Goal: Task Accomplishment & Management: Manage account settings

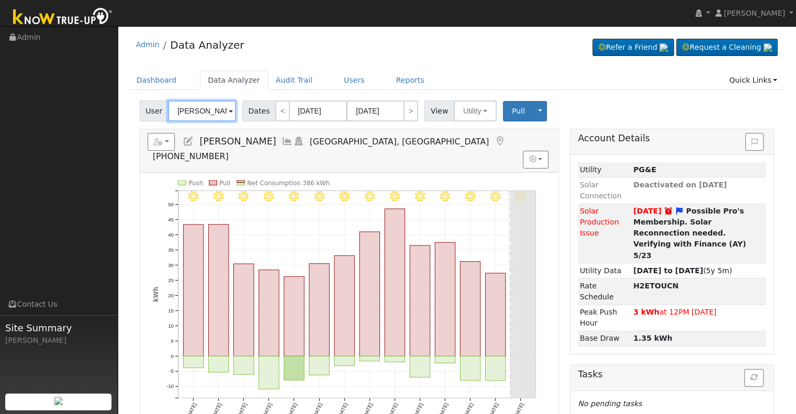
click at [193, 110] on input "[PERSON_NAME]" at bounding box center [202, 110] width 68 height 21
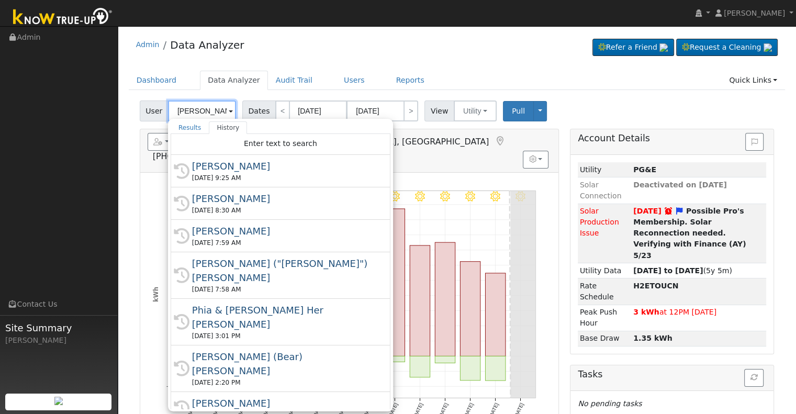
type input "a"
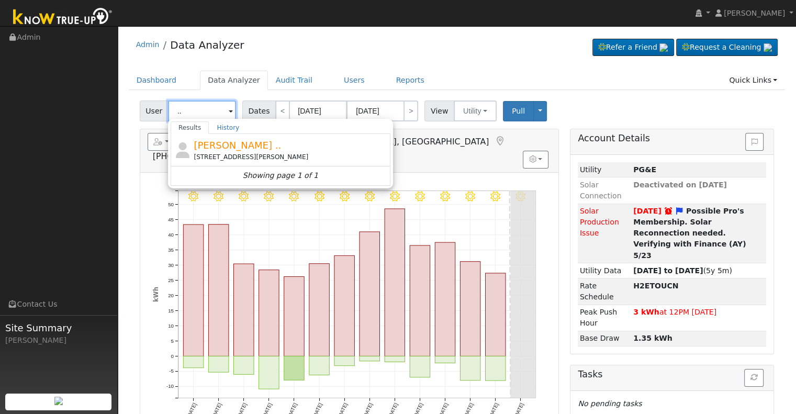
type input "."
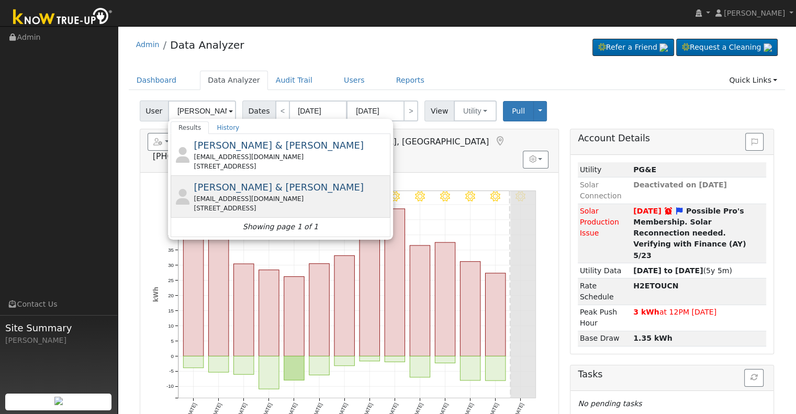
click at [226, 194] on div "[EMAIL_ADDRESS][DOMAIN_NAME]" at bounding box center [291, 198] width 194 height 9
type input "[PERSON_NAME] & [PERSON_NAME]"
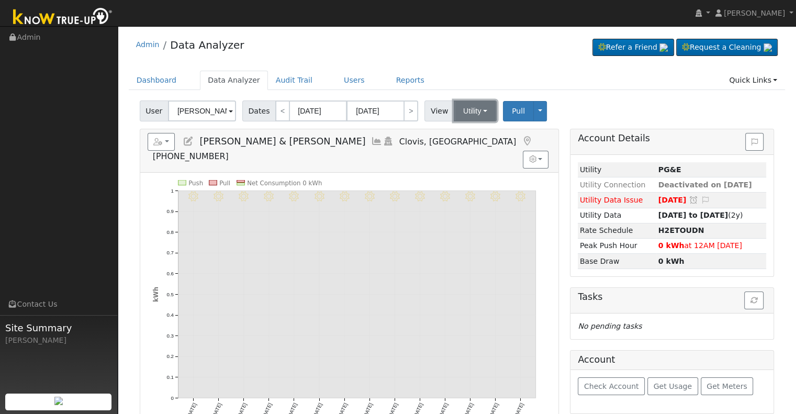
click at [479, 108] on button "Utility" at bounding box center [475, 110] width 43 height 21
click at [433, 173] on div "9/07 - Clear 9/06 - Clear 9/05 - Clear 9/04 - Clear 9/03 - Clear 9/02 - Clear 9…" at bounding box center [349, 304] width 418 height 262
click at [188, 139] on icon at bounding box center [189, 141] width 12 height 9
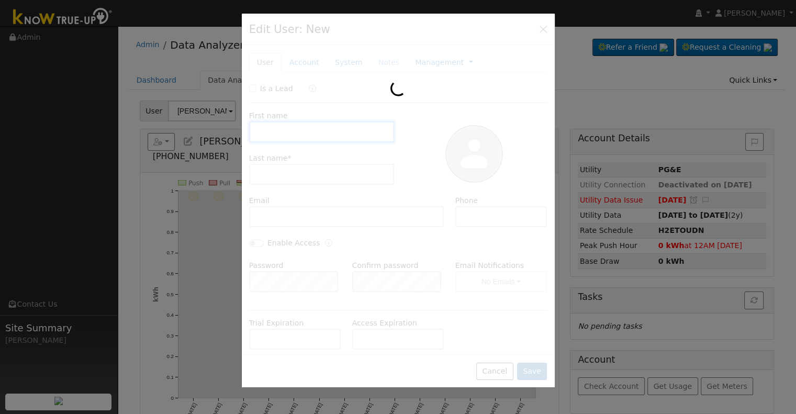
type input "[PERSON_NAME] & [PERSON_NAME]"
type input "[PERSON_NAME]"
type input "[EMAIL_ADDRESS][DOMAIN_NAME]"
type input "[PHONE_NUMBER]"
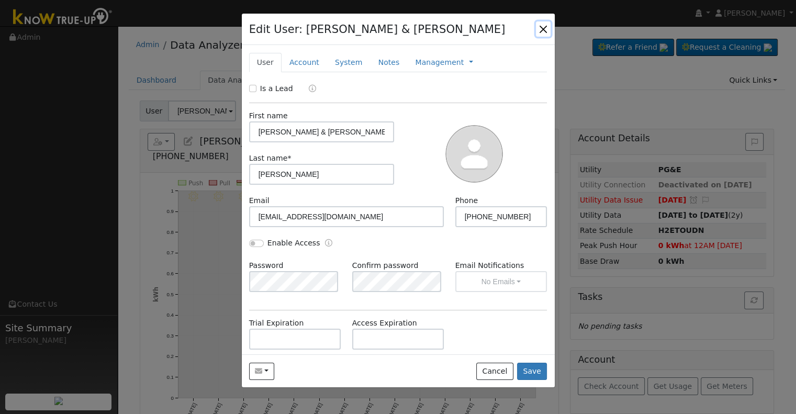
click at [543, 26] on button "button" at bounding box center [543, 28] width 15 height 15
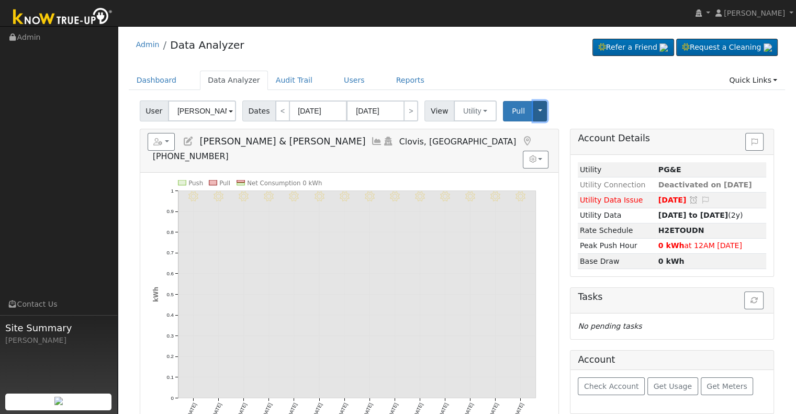
click at [533, 110] on button "Toggle Dropdown" at bounding box center [540, 111] width 14 height 20
click at [186, 141] on icon at bounding box center [189, 141] width 12 height 9
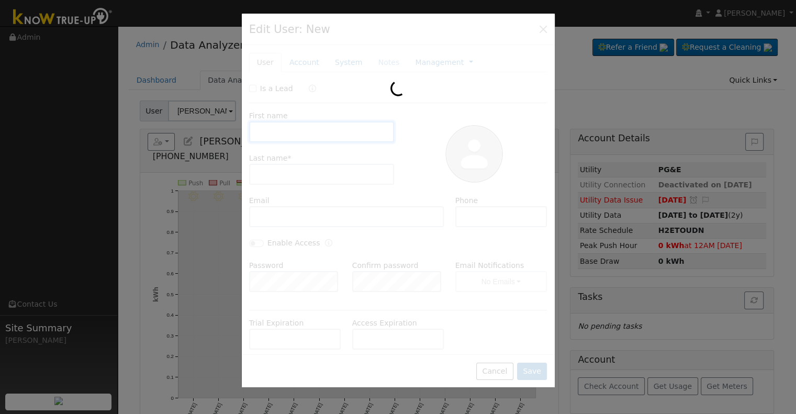
type input "[PERSON_NAME] & [PERSON_NAME]"
type input "[PERSON_NAME]"
type input "[EMAIL_ADDRESS][DOMAIN_NAME]"
type input "[PHONE_NUMBER]"
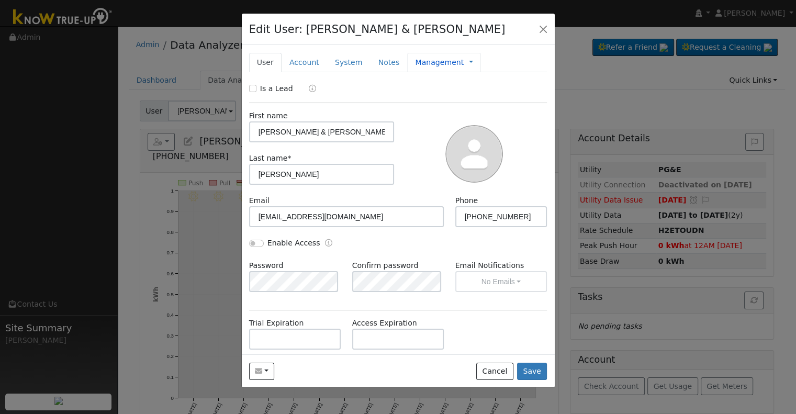
click at [415, 58] on link "Management" at bounding box center [439, 62] width 49 height 11
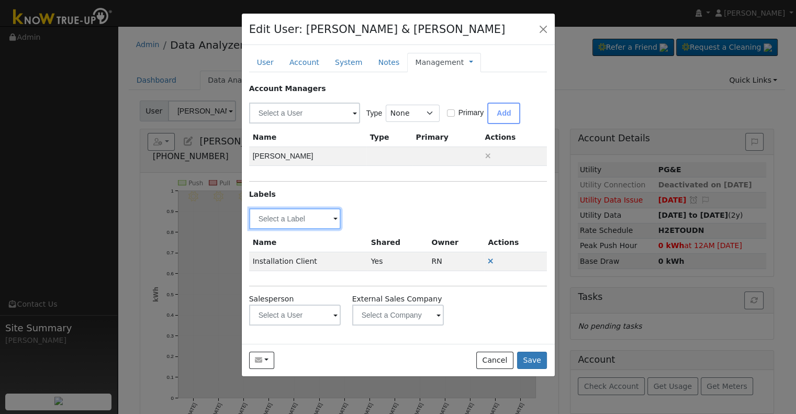
click at [273, 215] on input "text" at bounding box center [295, 218] width 92 height 21
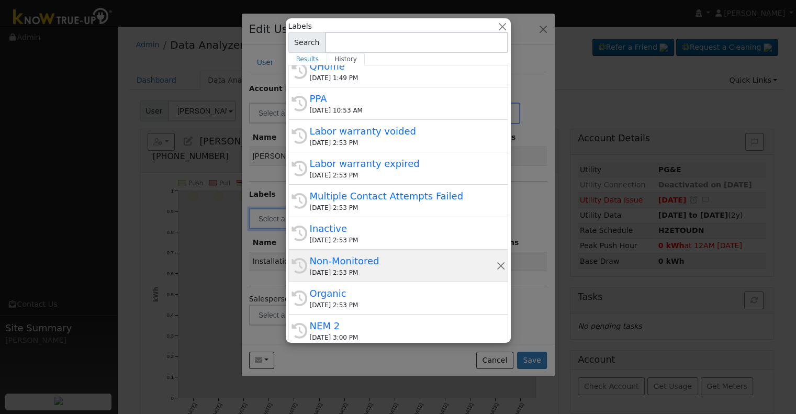
scroll to position [209, 0]
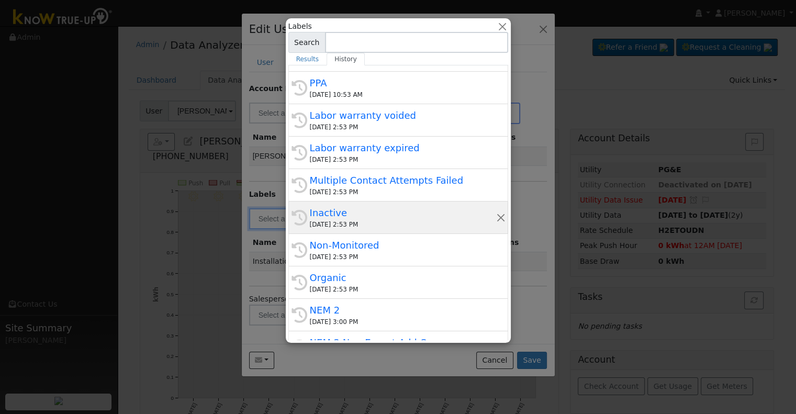
click at [351, 215] on div "Inactive" at bounding box center [403, 213] width 186 height 14
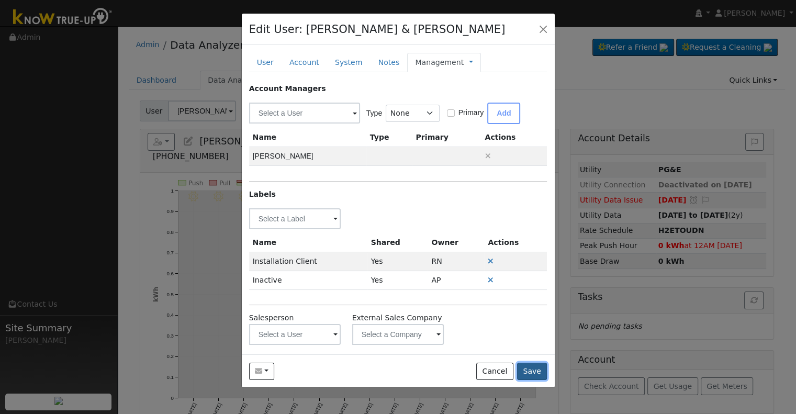
click at [530, 373] on button "Save" at bounding box center [532, 372] width 30 height 18
